Goal: Task Accomplishment & Management: Manage account settings

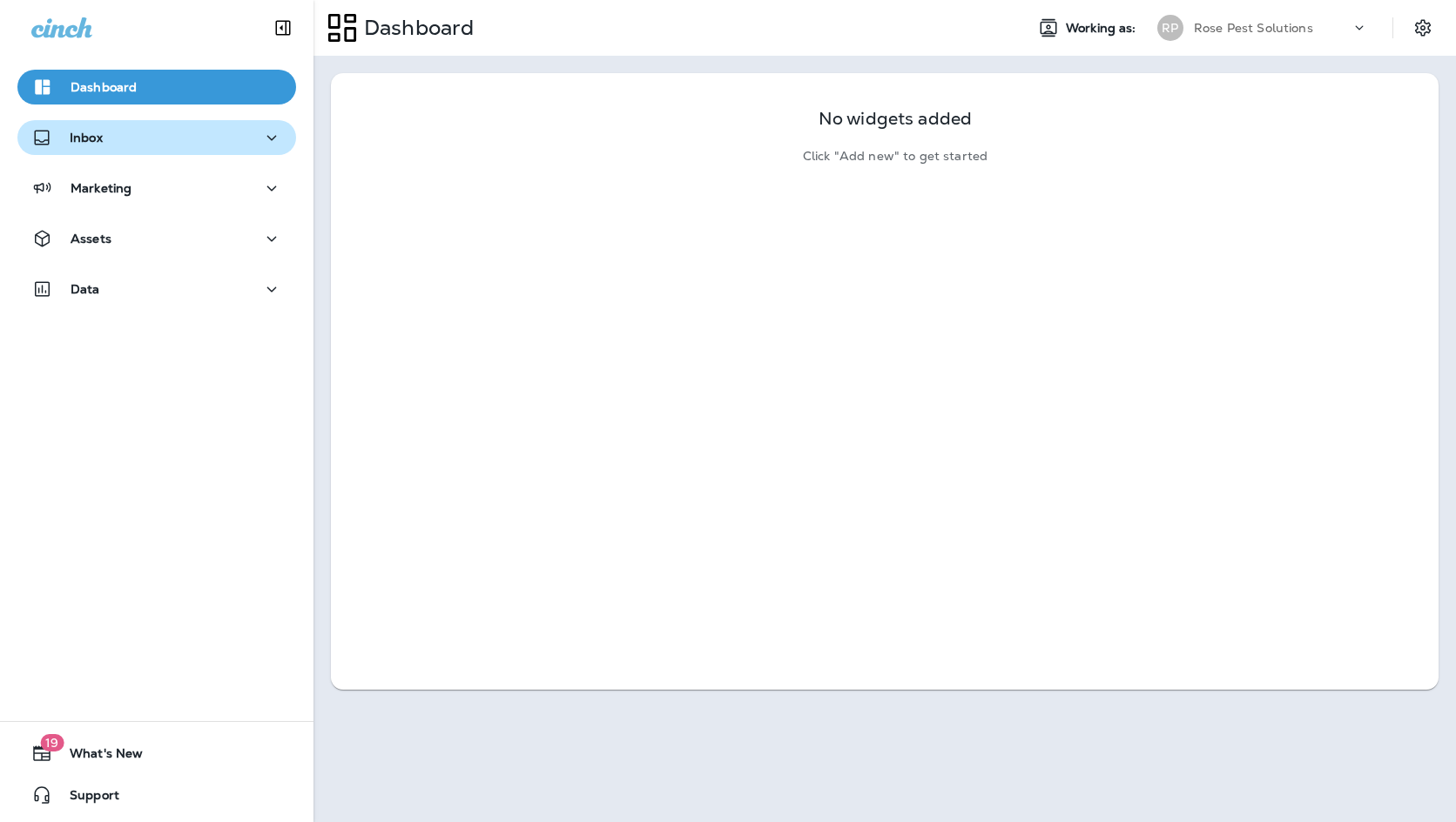
click at [172, 131] on div "Inbox" at bounding box center [157, 137] width 251 height 22
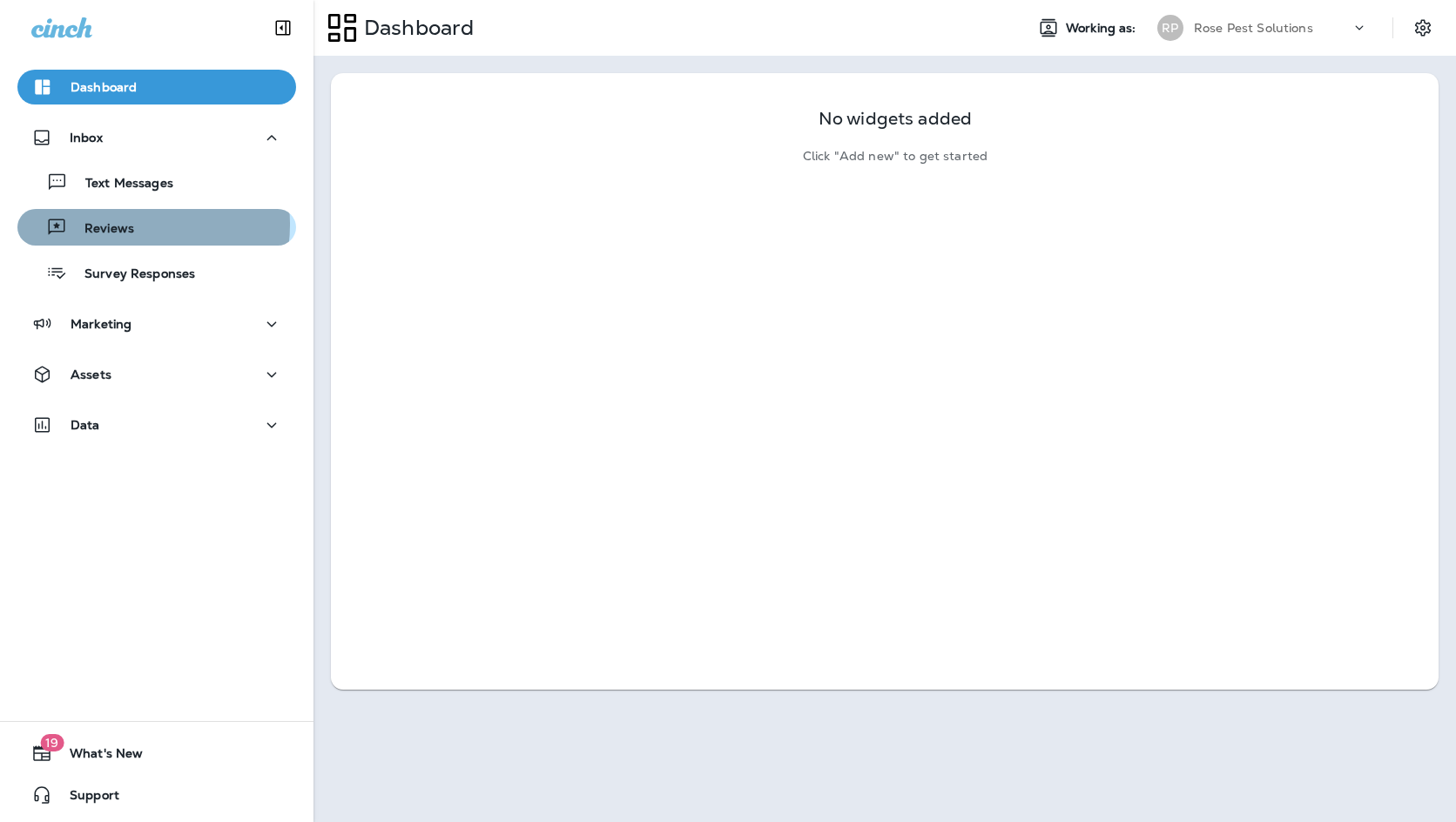
click at [128, 225] on p "Reviews" at bounding box center [100, 229] width 67 height 17
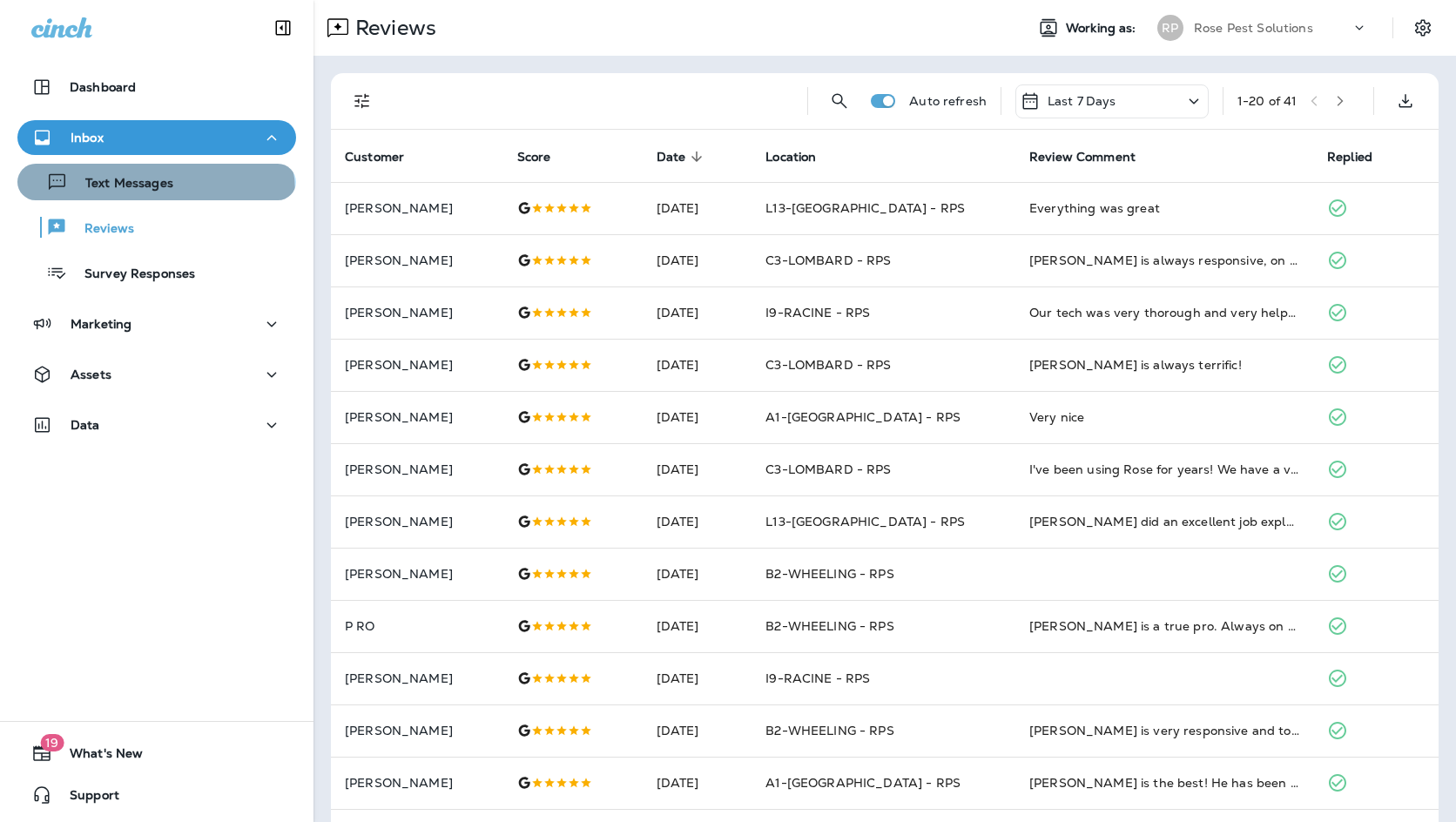
click at [154, 193] on div "Text Messages" at bounding box center [99, 182] width 149 height 26
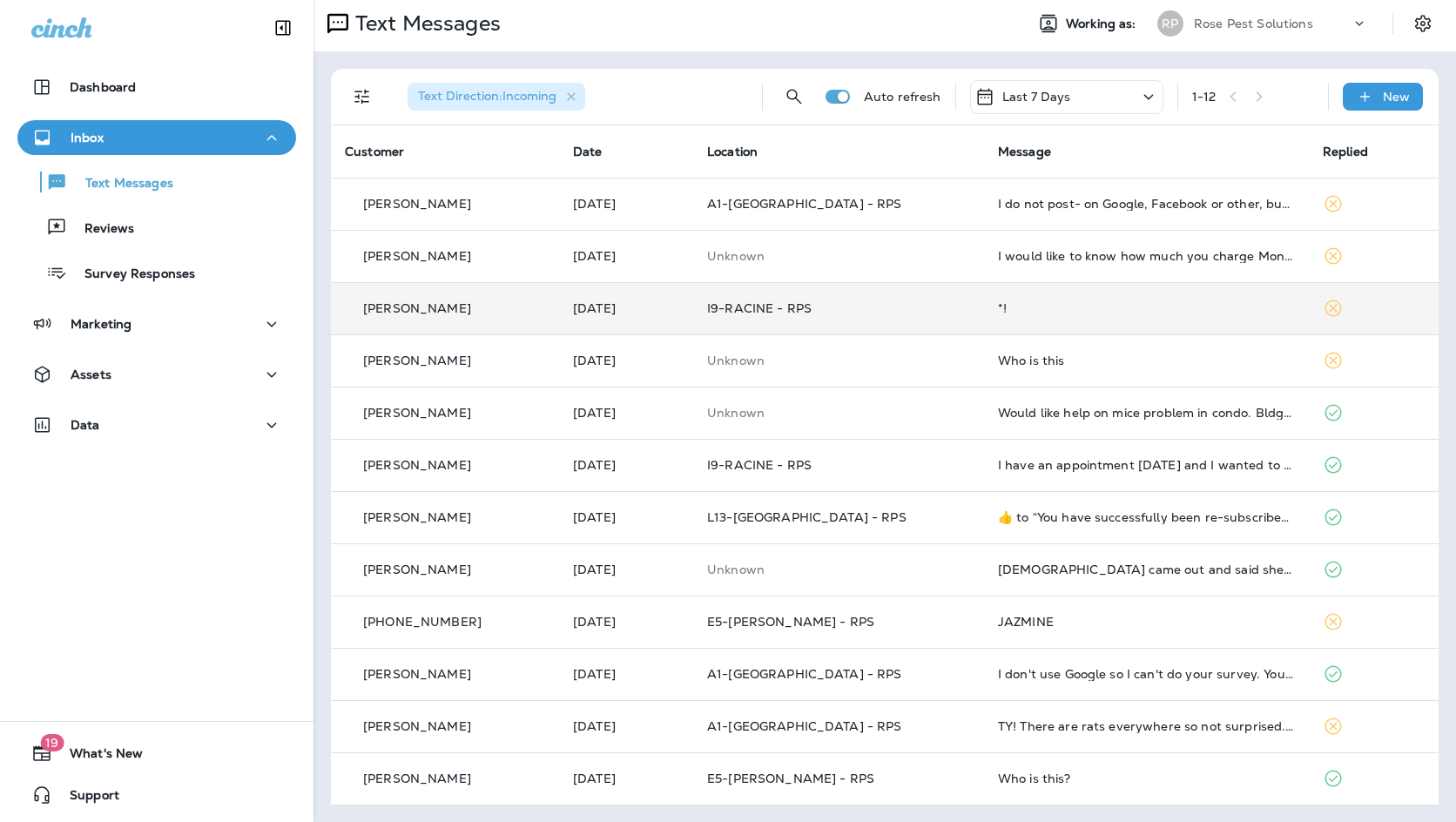
scroll to position [5, 0]
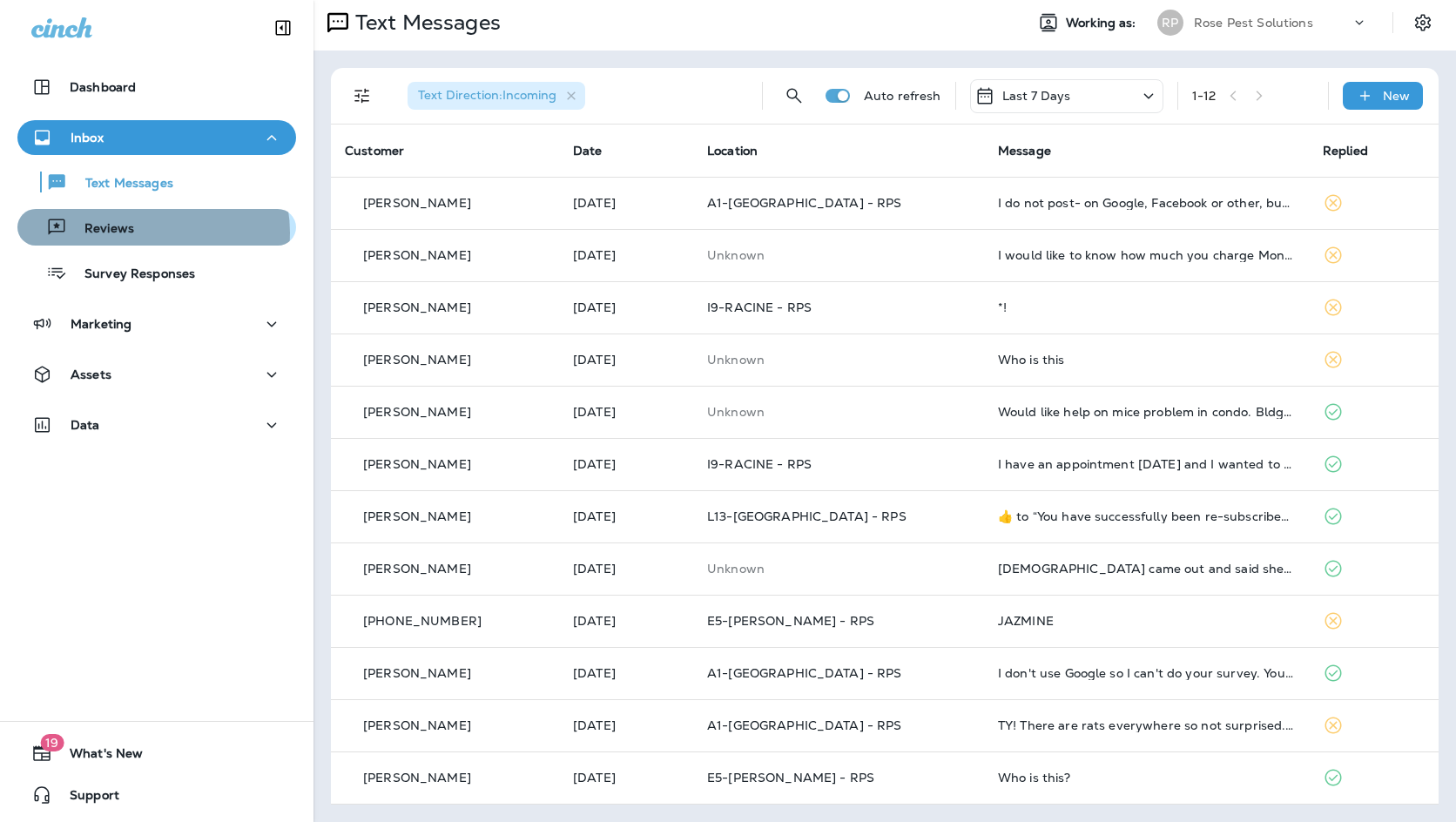
click at [149, 233] on div "Reviews" at bounding box center [157, 227] width 265 height 26
